Goal: Task Accomplishment & Management: Use online tool/utility

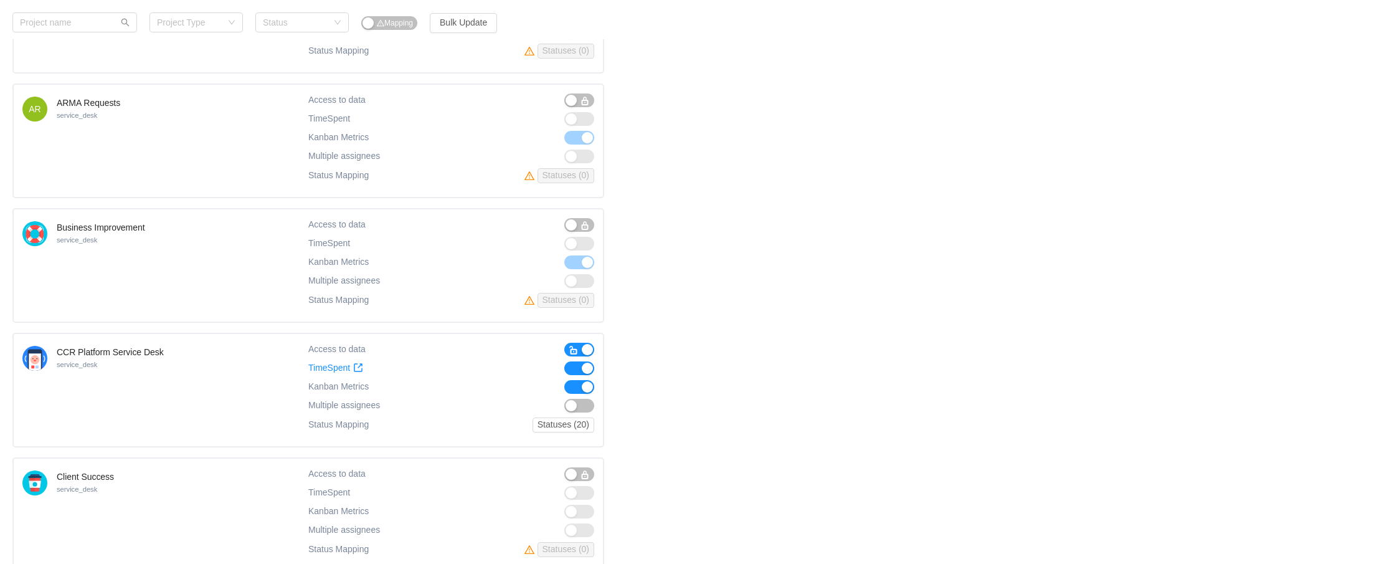
scroll to position [880, 0]
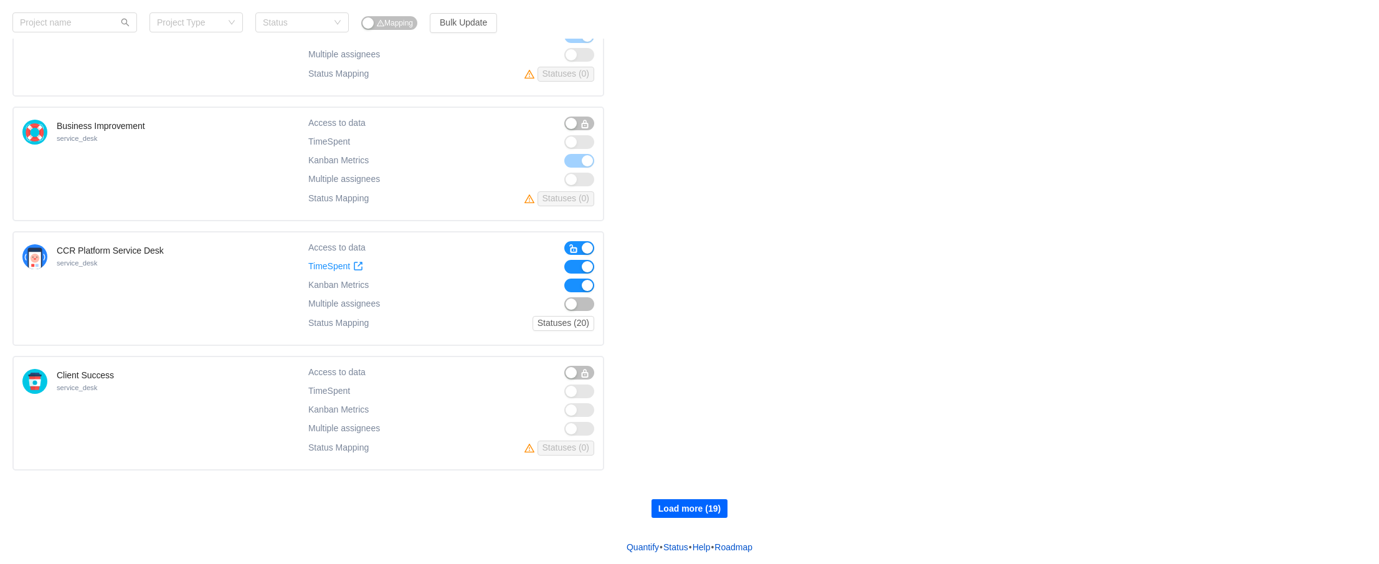
click at [712, 507] on button "Load more (19)" at bounding box center [689, 508] width 76 height 19
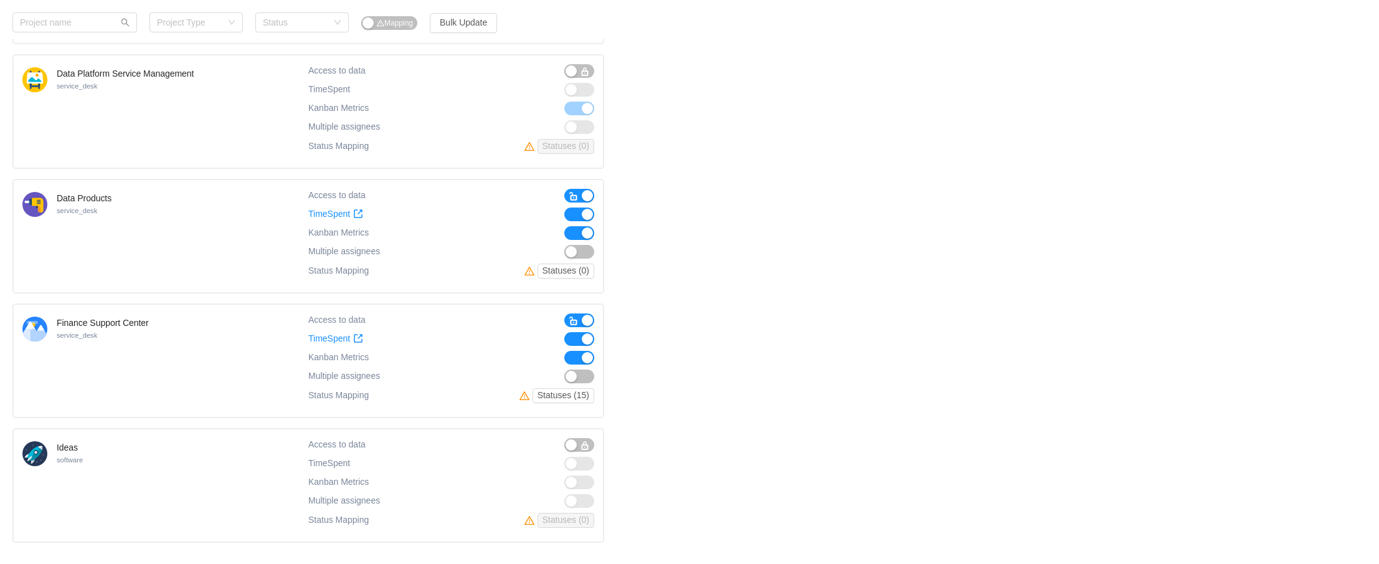
scroll to position [2125, 0]
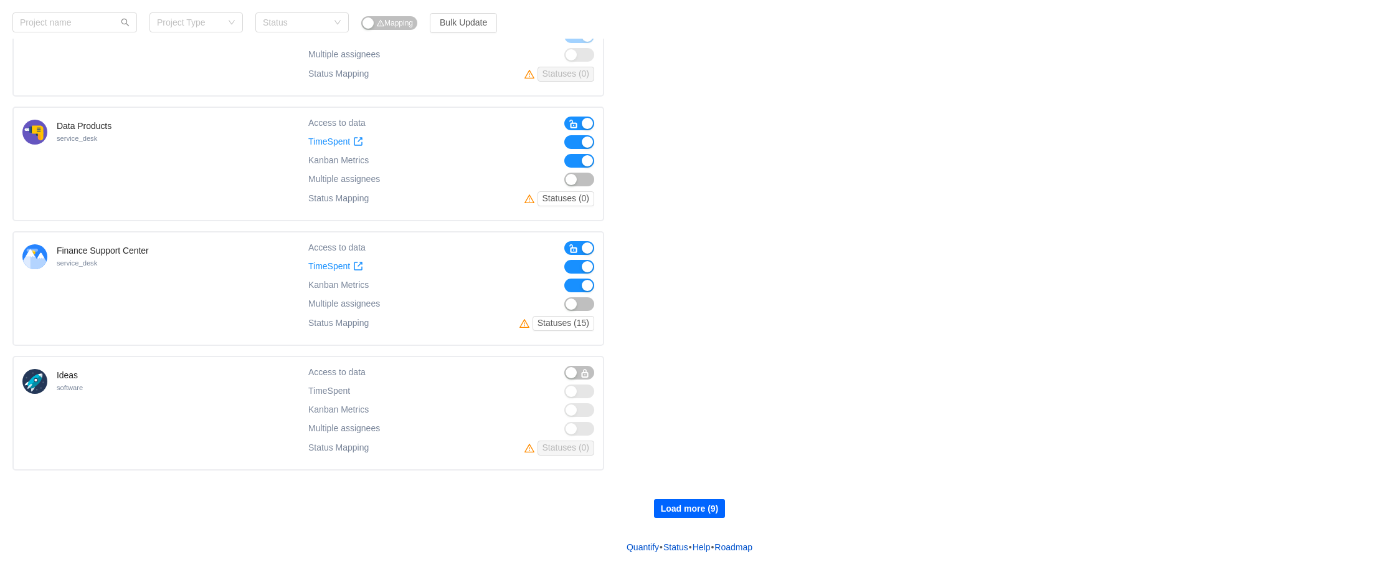
click at [691, 508] on button "Load more (9)" at bounding box center [690, 508] width 72 height 19
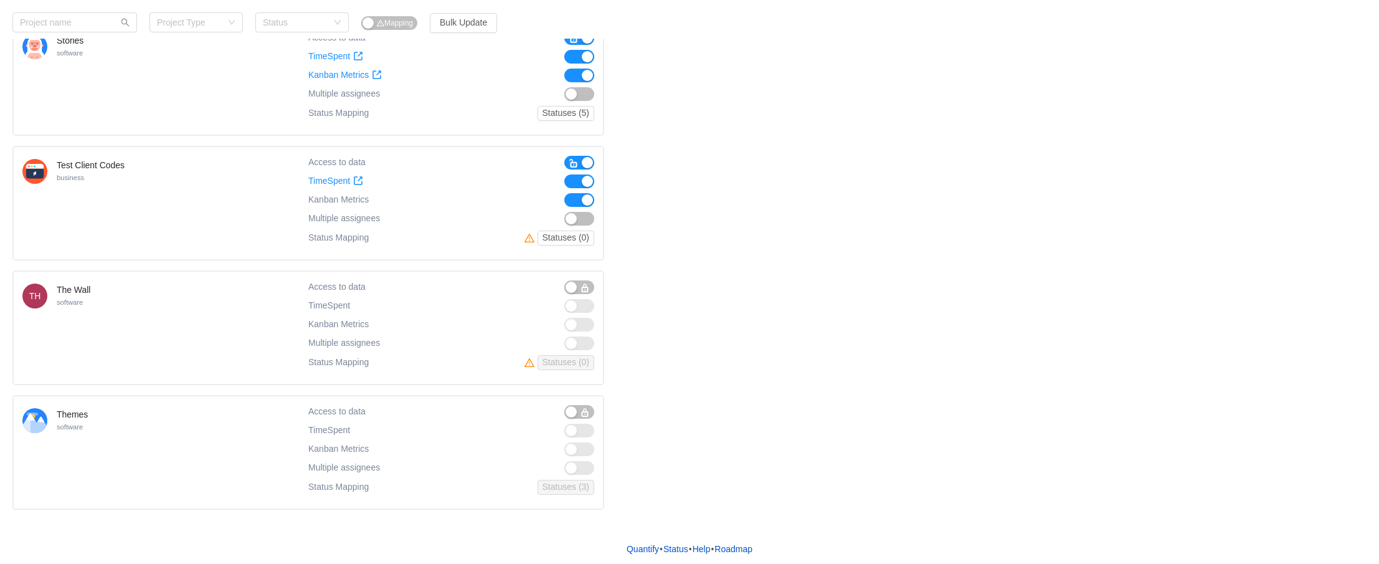
scroll to position [3209, 0]
click at [83, 164] on h4 "Test Client Codes" at bounding box center [91, 163] width 68 height 12
click at [186, 183] on div "Test Client Codes business" at bounding box center [165, 201] width 286 height 95
click at [59, 168] on h4 "Test Client Codes" at bounding box center [91, 163] width 68 height 12
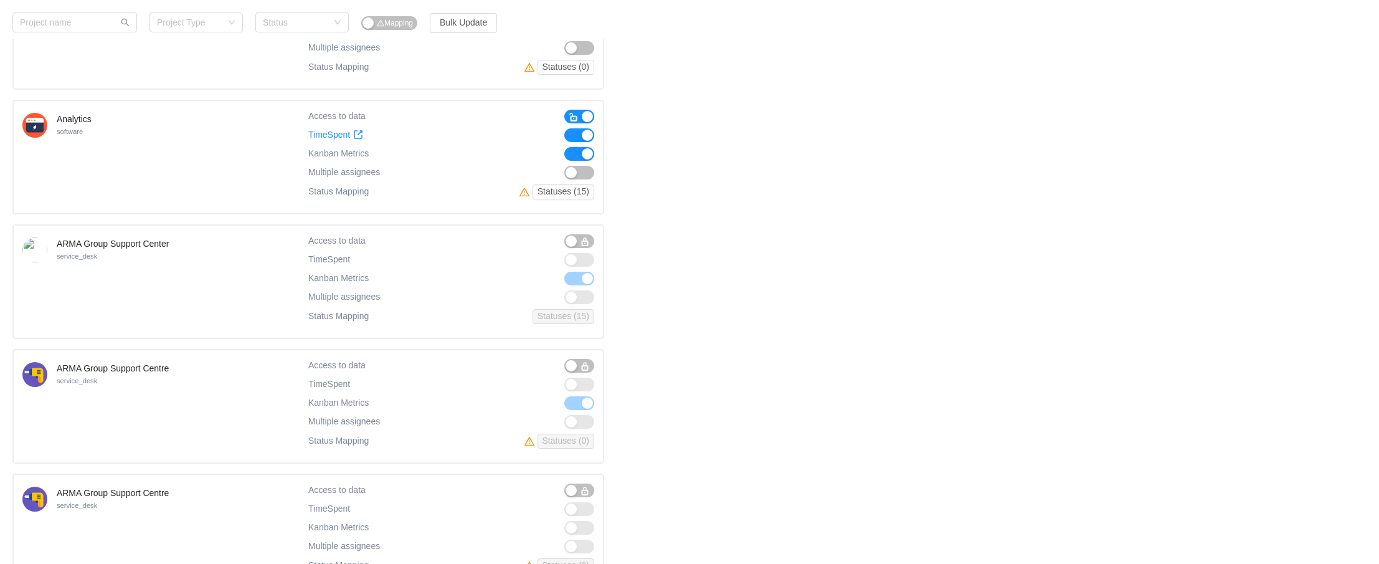
scroll to position [0, 0]
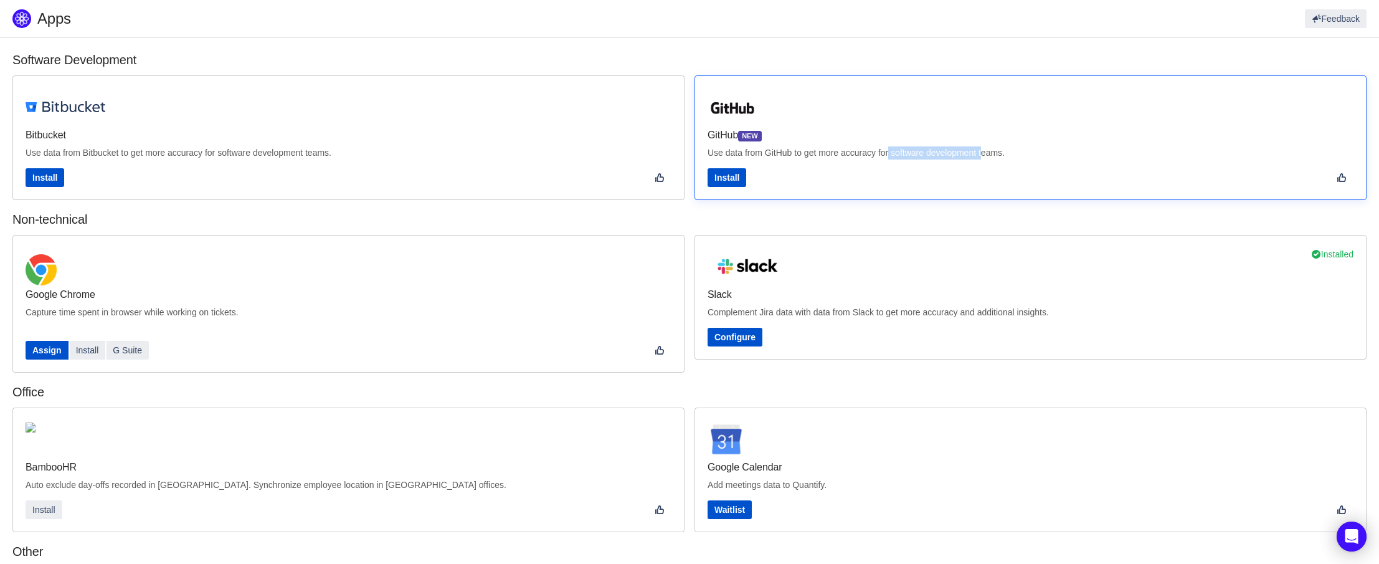
drag, startPoint x: 889, startPoint y: 152, endPoint x: 981, endPoint y: 151, distance: 92.2
click at [981, 151] on p "Use data from GitHub to get more accuracy for software development teams." at bounding box center [1030, 152] width 646 height 13
click at [880, 153] on p "Use data from GitHub to get more accuracy for software development teams." at bounding box center [1030, 152] width 646 height 13
drag, startPoint x: 803, startPoint y: 152, endPoint x: 902, endPoint y: 151, distance: 99.0
click at [902, 151] on p "Use data from GitHub to get more accuracy for software development teams." at bounding box center [1030, 152] width 646 height 13
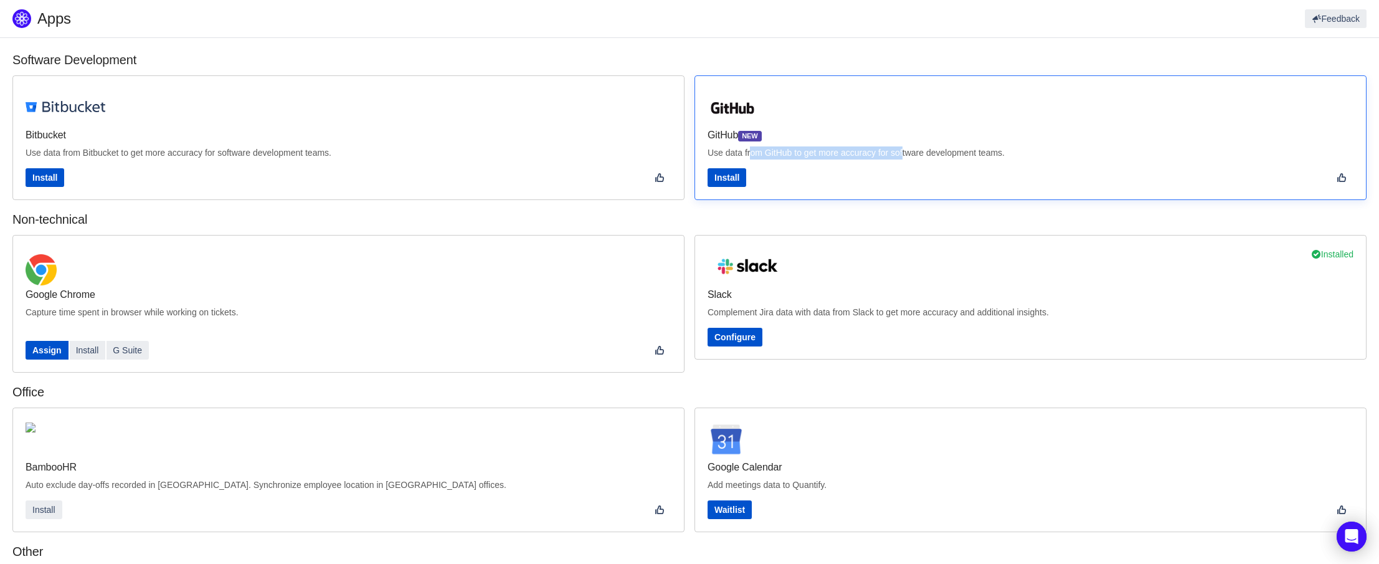
click at [864, 152] on p "Use data from GitHub to get more accuracy for software development teams." at bounding box center [1030, 152] width 646 height 13
click at [838, 157] on p "Use data from GitHub to get more accuracy for software development teams." at bounding box center [1030, 152] width 646 height 13
click at [547, 52] on h2 "Software Development" at bounding box center [689, 59] width 1354 height 19
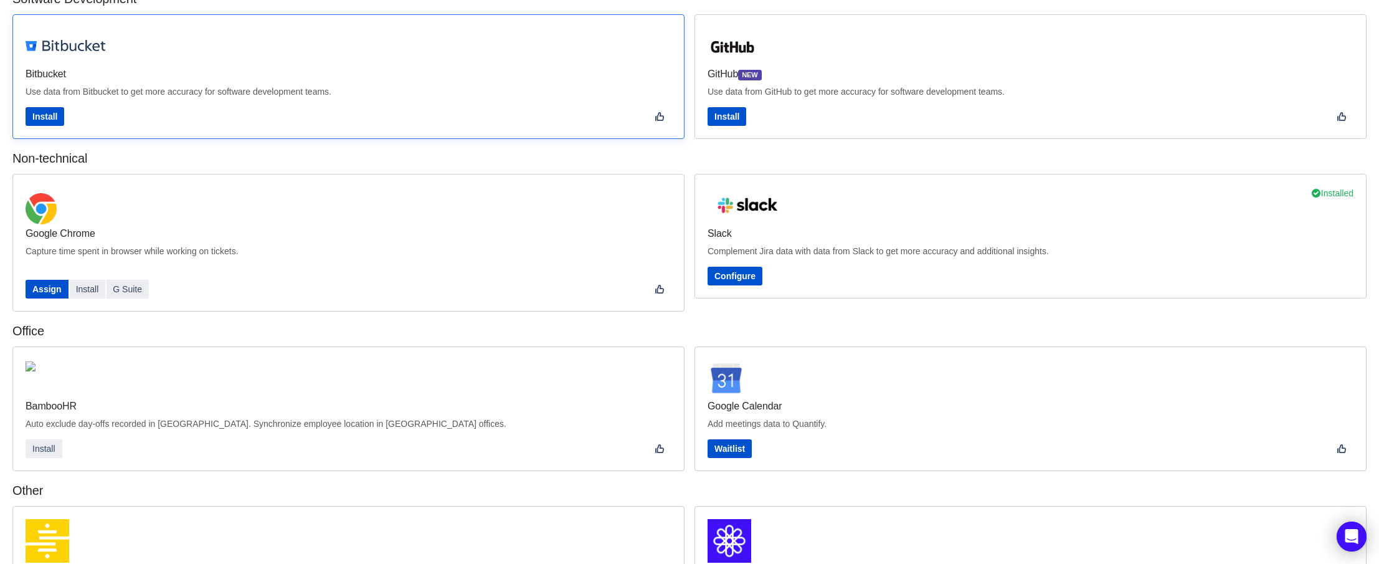
scroll to position [51, 0]
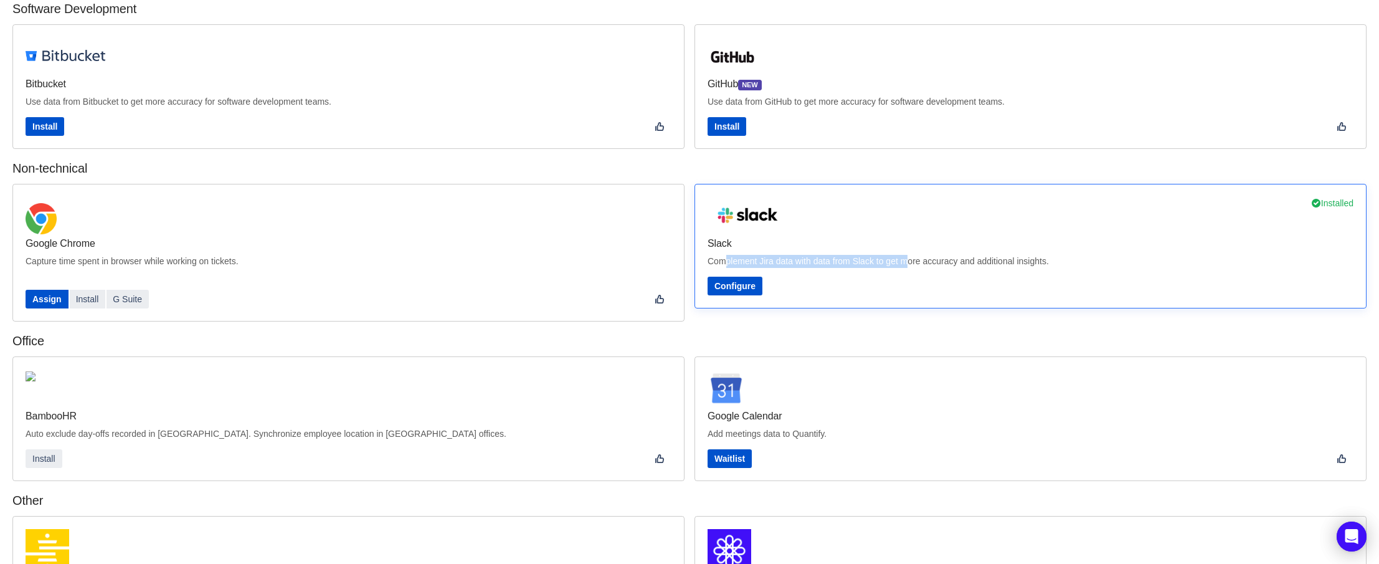
drag, startPoint x: 725, startPoint y: 263, endPoint x: 876, endPoint y: 258, distance: 150.8
click at [903, 258] on p "Complement Jira data with data from Slack to get more accuracy and additional i…" at bounding box center [1030, 261] width 646 height 13
click at [816, 260] on p "Complement Jira data with data from Slack to get more accuracy and additional i…" at bounding box center [1030, 261] width 646 height 13
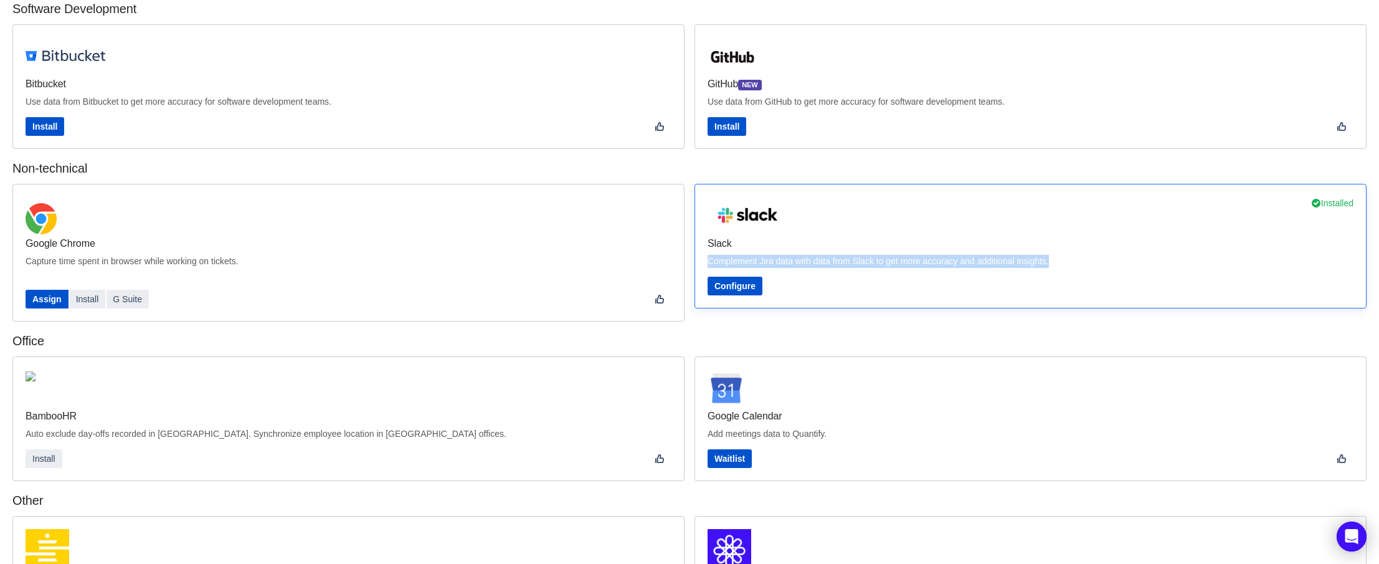
click at [789, 261] on p "Complement Jira data with data from Slack to get more accuracy and additional i…" at bounding box center [1030, 261] width 646 height 13
drag, startPoint x: 803, startPoint y: 260, endPoint x: 975, endPoint y: 258, distance: 171.3
click at [975, 258] on p "Complement Jira data with data from Slack to get more accuracy and additional i…" at bounding box center [1030, 261] width 646 height 13
click at [900, 258] on p "Complement Jira data with data from Slack to get more accuracy and additional i…" at bounding box center [1030, 261] width 646 height 13
click at [900, 257] on p "Complement Jira data with data from Slack to get more accuracy and additional i…" at bounding box center [1030, 261] width 646 height 13
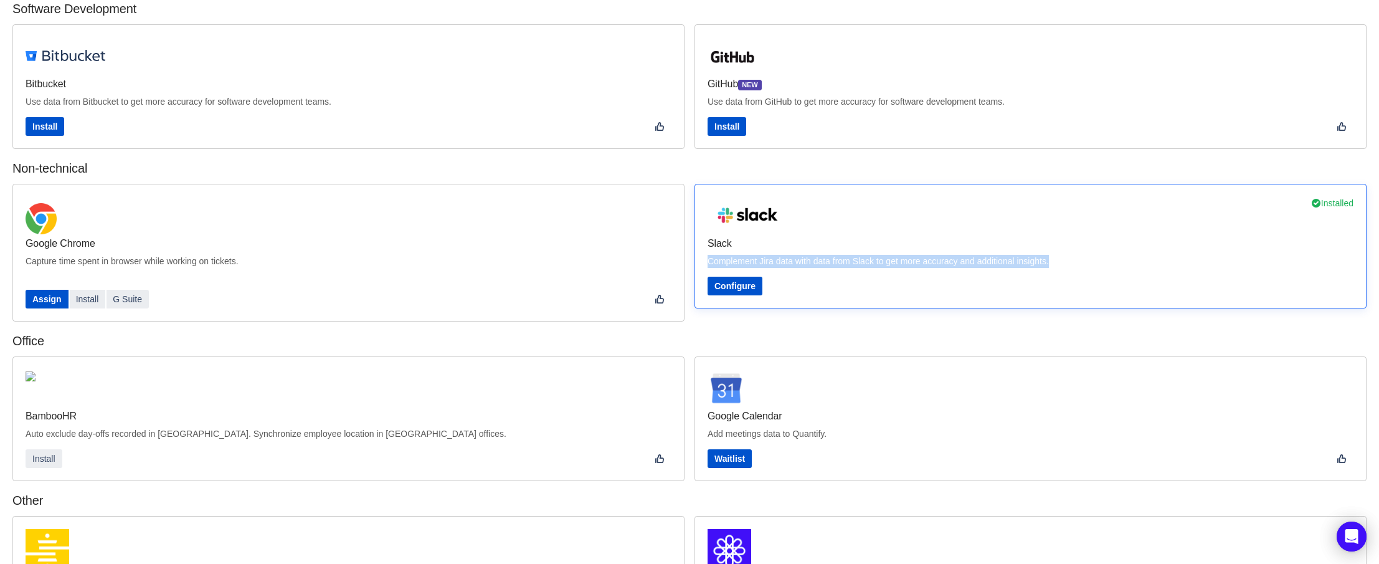
drag, startPoint x: 900, startPoint y: 257, endPoint x: 883, endPoint y: 257, distance: 16.8
click at [899, 257] on p "Complement Jira data with data from Slack to get more accuracy and additional i…" at bounding box center [1030, 261] width 646 height 13
click at [830, 257] on p "Complement Jira data with data from Slack to get more accuracy and additional i…" at bounding box center [1030, 261] width 646 height 13
click at [748, 287] on span "Configure" at bounding box center [734, 286] width 41 height 10
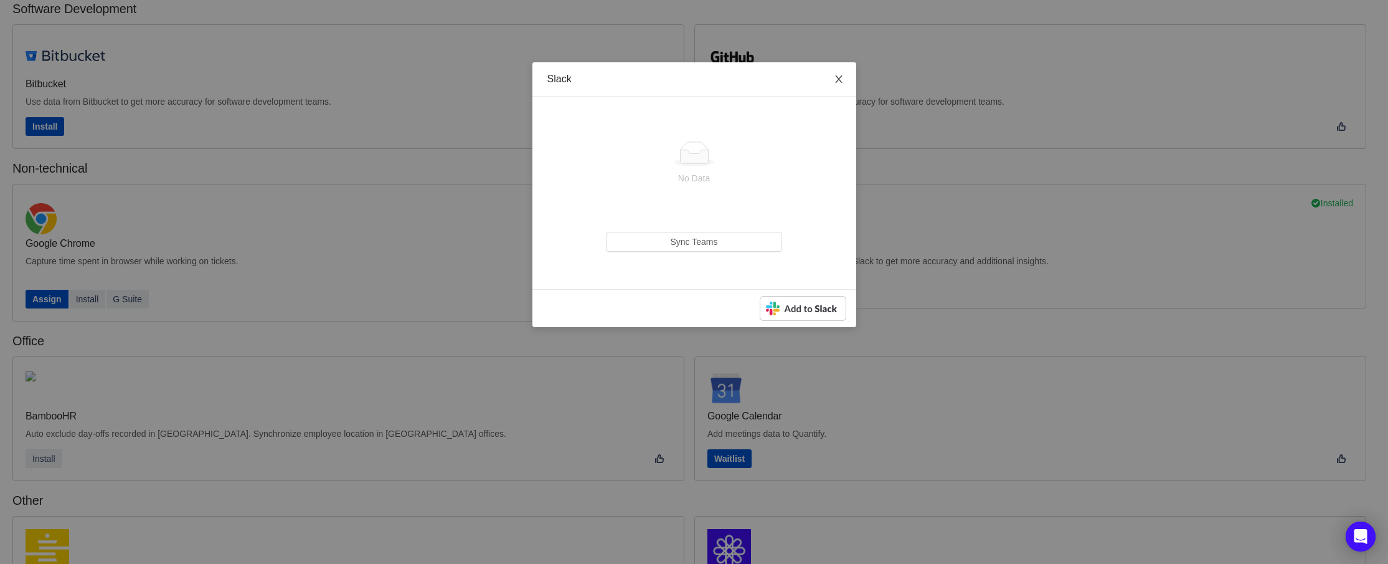
click at [839, 78] on icon "icon: close" at bounding box center [839, 79] width 10 height 10
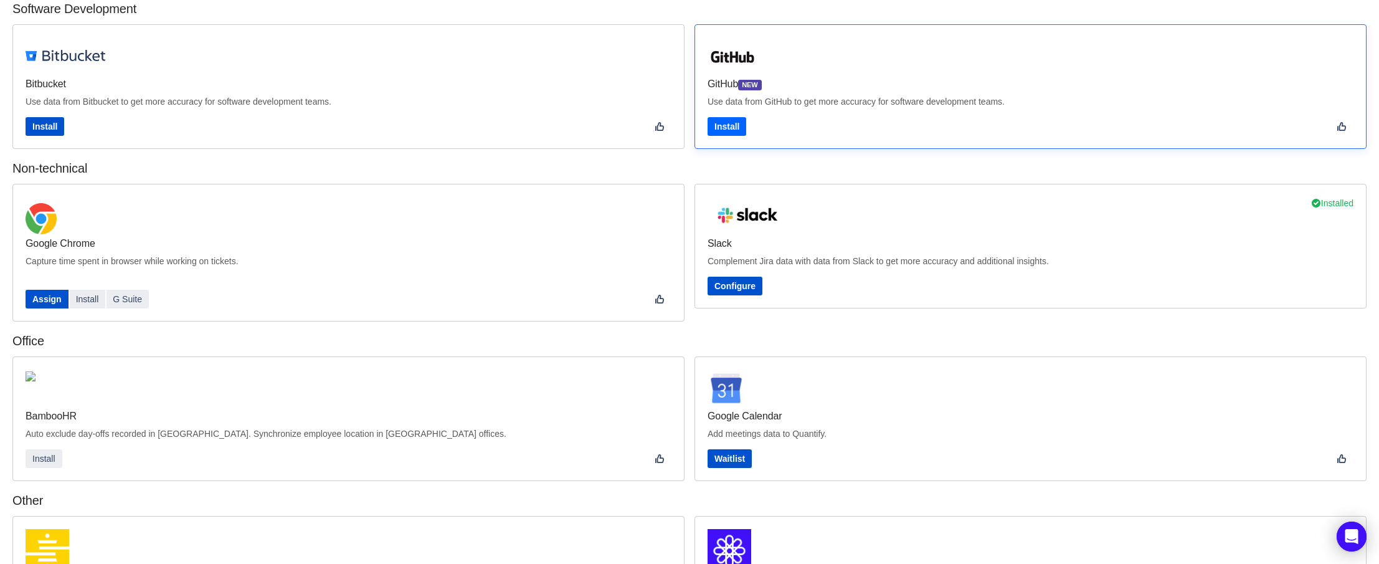
click at [730, 125] on button "Install" at bounding box center [726, 126] width 39 height 19
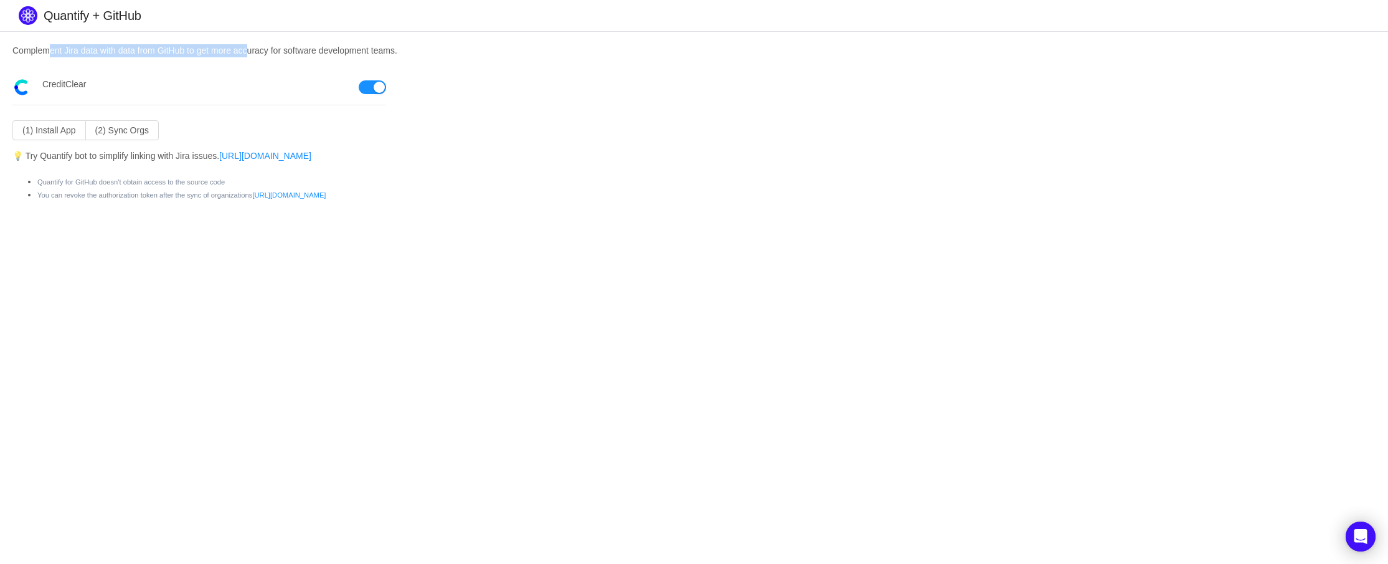
drag, startPoint x: 45, startPoint y: 47, endPoint x: 193, endPoint y: 49, distance: 148.2
click at [244, 49] on p "Complement Jira data with data from GitHub to get more accuracy for software de…" at bounding box center [693, 50] width 1363 height 13
click at [192, 49] on p "Complement Jira data with data from GitHub to get more accuracy for software de…" at bounding box center [693, 50] width 1363 height 13
drag, startPoint x: 24, startPoint y: 158, endPoint x: 158, endPoint y: 158, distance: 133.9
click at [158, 158] on p "💡 Try Quantify bot to simplify linking with Jira issues. https://github.com/qua…" at bounding box center [693, 155] width 1363 height 13
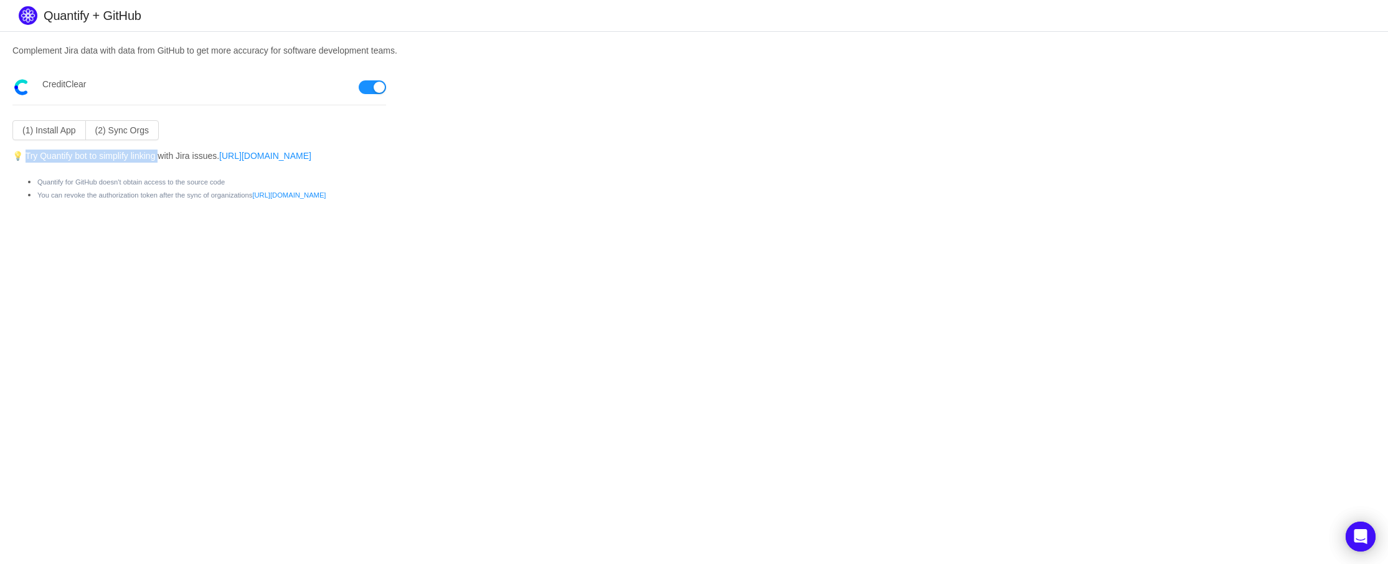
click at [125, 159] on p "💡 Try Quantify bot to simplify linking with Jira issues. https://github.com/qua…" at bounding box center [693, 155] width 1363 height 13
click at [124, 159] on p "💡 Try Quantify bot to simplify linking with Jira issues. https://github.com/qua…" at bounding box center [693, 155] width 1363 height 13
click at [142, 241] on body "Quantify + GitHub Complement Jira data with data from GitHub to get more accura…" at bounding box center [694, 282] width 1388 height 564
click at [201, 61] on section "Complement Jira data with data from GitHub to get more accuracy for software de…" at bounding box center [694, 127] width 1388 height 191
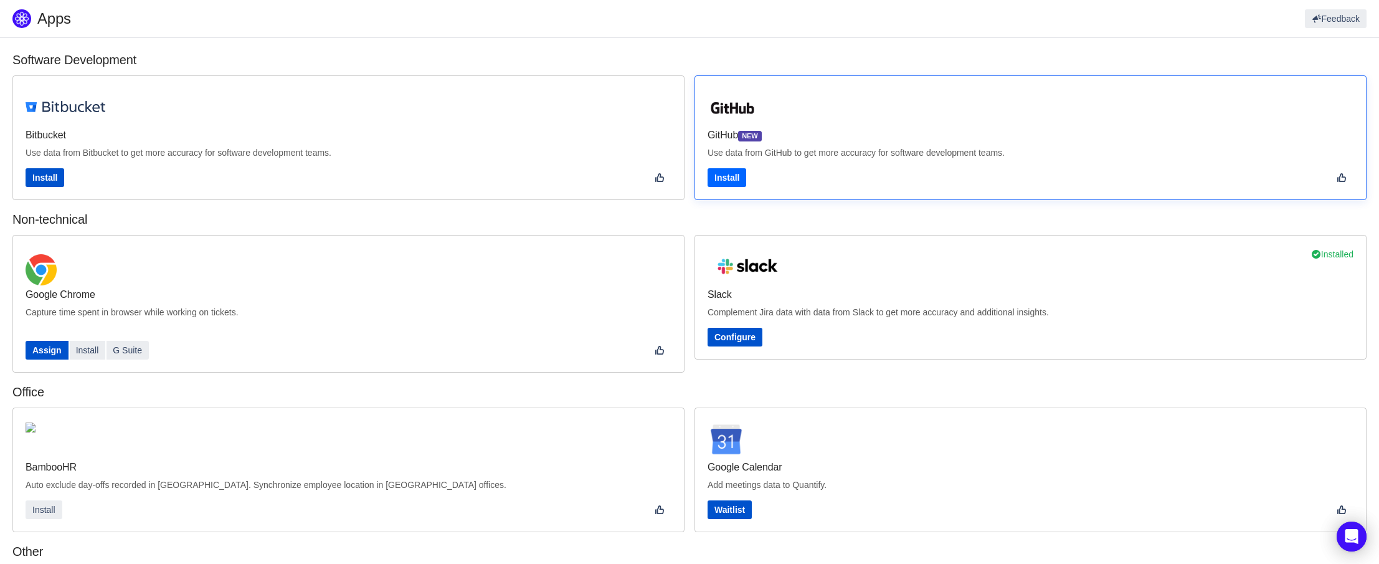
click at [727, 177] on button "Install" at bounding box center [726, 177] width 39 height 19
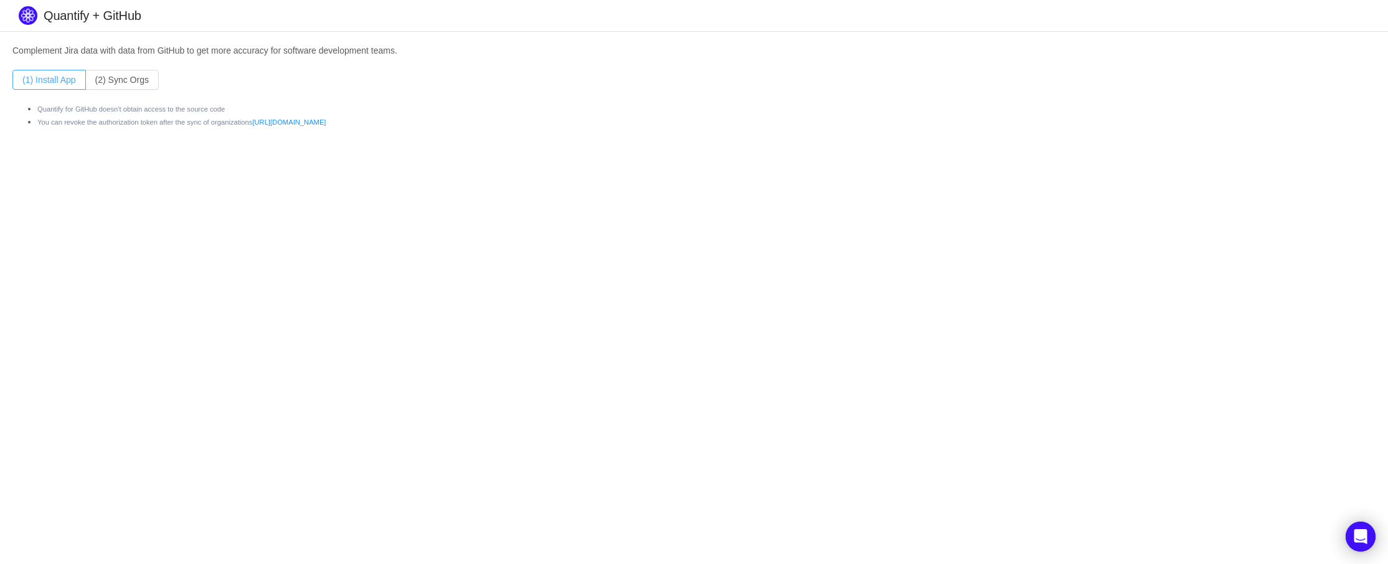
click at [45, 78] on button "(1) Install App" at bounding box center [48, 80] width 73 height 20
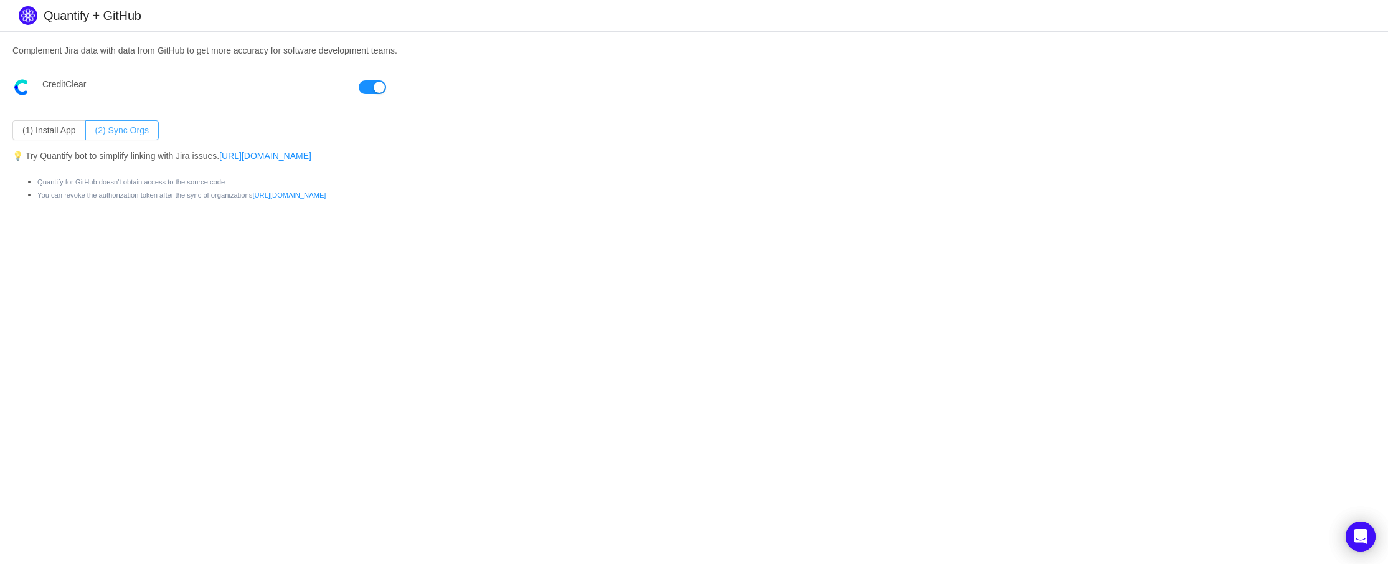
click at [138, 128] on button "(2) Sync Orgs" at bounding box center [121, 130] width 73 height 20
